Goal: Task Accomplishment & Management: Use online tool/utility

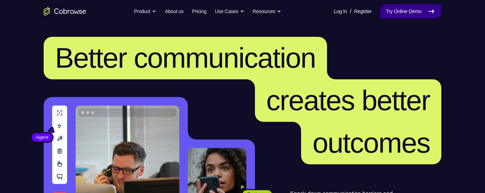
click at [384, 11] on link "Try Online Demo" at bounding box center [410, 11] width 61 height 14
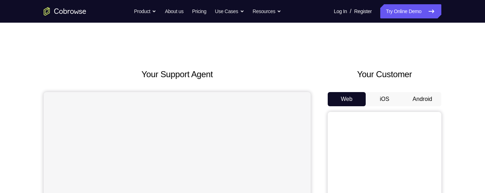
click at [385, 95] on button "iOS" at bounding box center [385, 99] width 38 height 14
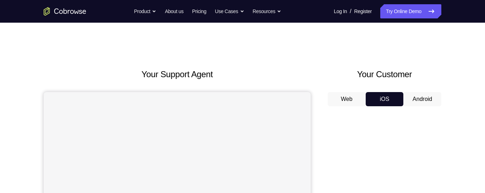
click at [412, 97] on button "Android" at bounding box center [422, 99] width 38 height 14
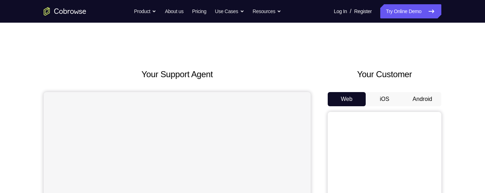
click at [381, 100] on button "iOS" at bounding box center [385, 99] width 38 height 14
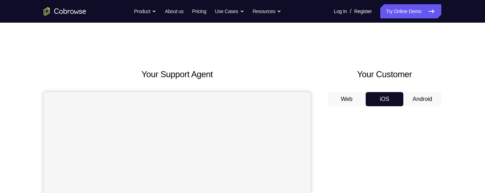
click at [356, 104] on button "Web" at bounding box center [347, 99] width 38 height 14
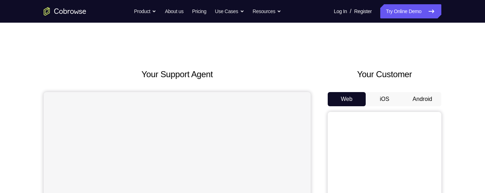
click at [383, 97] on button "iOS" at bounding box center [385, 99] width 38 height 14
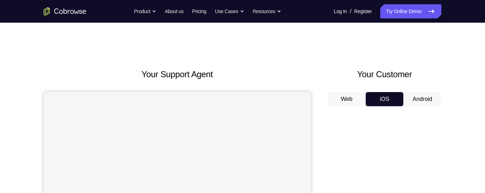
click at [409, 100] on button "Android" at bounding box center [422, 99] width 38 height 14
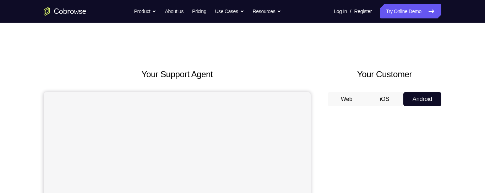
click at [382, 100] on button "iOS" at bounding box center [385, 99] width 38 height 14
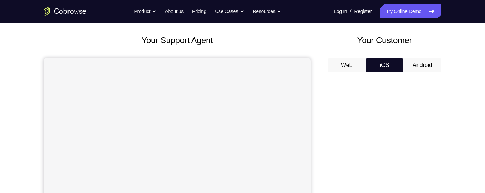
click at [425, 66] on button "Android" at bounding box center [422, 65] width 38 height 14
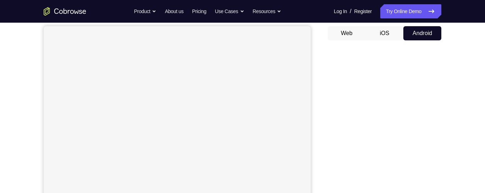
scroll to position [82, 0]
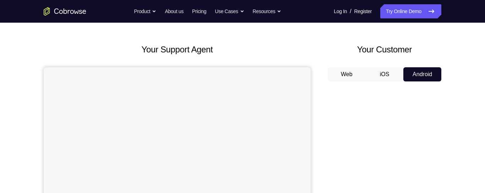
click at [346, 67] on button "Web" at bounding box center [347, 74] width 38 height 14
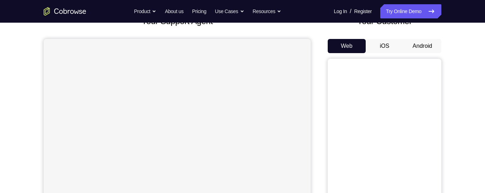
scroll to position [54, 0]
click at [427, 46] on button "Android" at bounding box center [422, 45] width 38 height 14
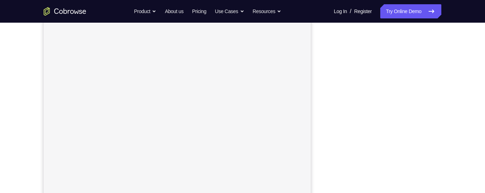
scroll to position [147, 0]
